Goal: Task Accomplishment & Management: Use online tool/utility

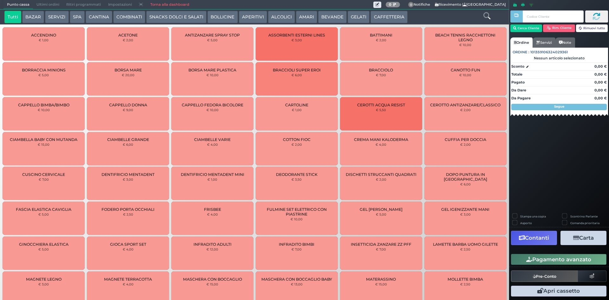
click at [50, 4] on span "Ultimi ordini" at bounding box center [48, 4] width 30 height 9
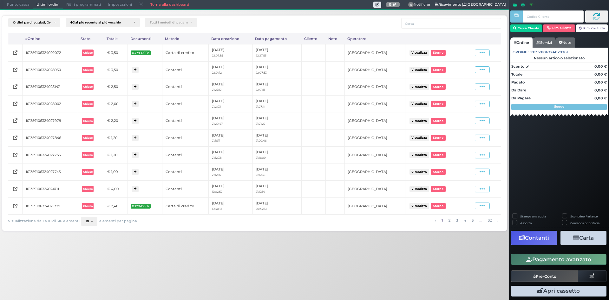
click at [86, 220] on span "10" at bounding box center [87, 221] width 3 height 4
click at [102, 196] on link "50" at bounding box center [98, 197] width 35 height 12
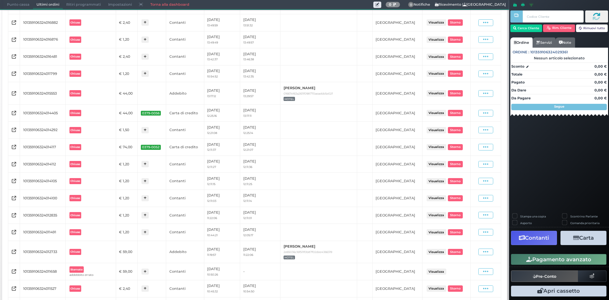
scroll to position [944, 0]
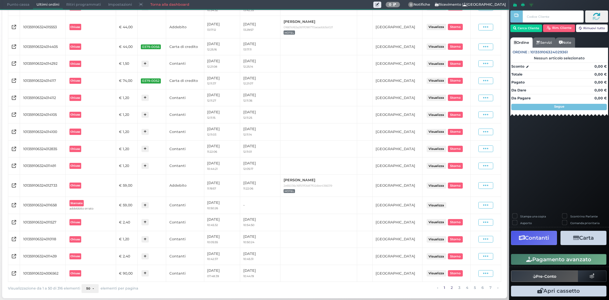
click at [449, 288] on link "2" at bounding box center [451, 287] width 5 height 7
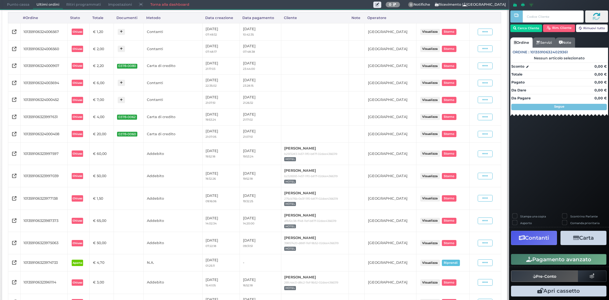
scroll to position [0, 0]
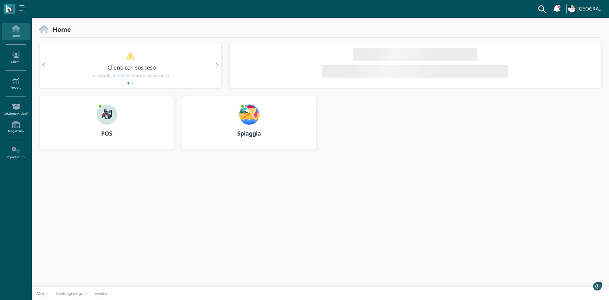
click at [18, 84] on icon at bounding box center [16, 80] width 28 height 7
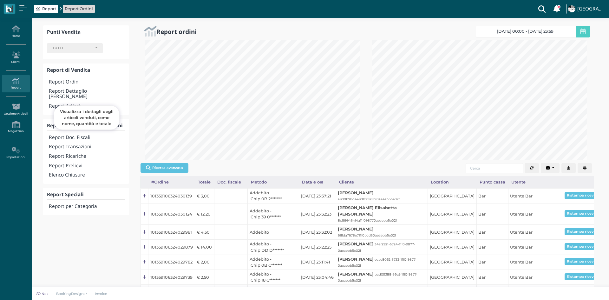
select select
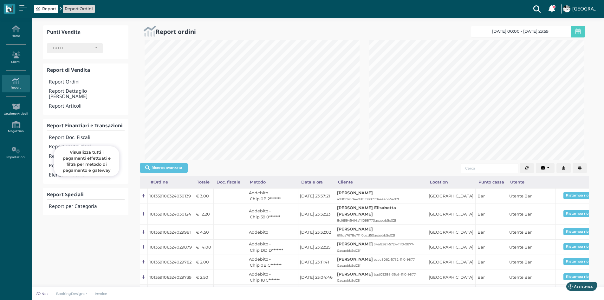
click at [78, 144] on h4 "Report Transazioni" at bounding box center [86, 146] width 75 height 5
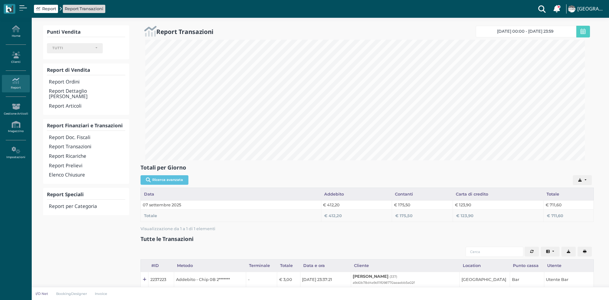
select select
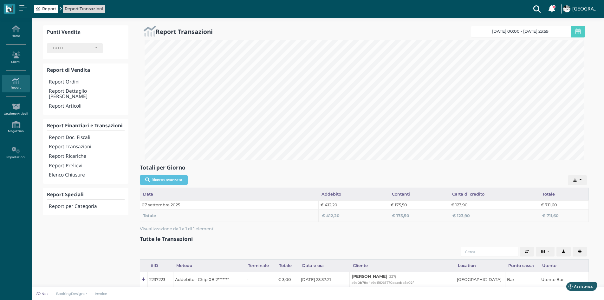
scroll to position [95, 0]
